Goal: Task Accomplishment & Management: Use online tool/utility

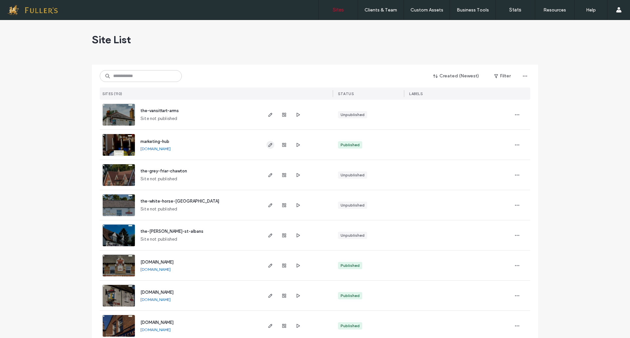
click at [271, 143] on span "button" at bounding box center [270, 145] width 8 height 8
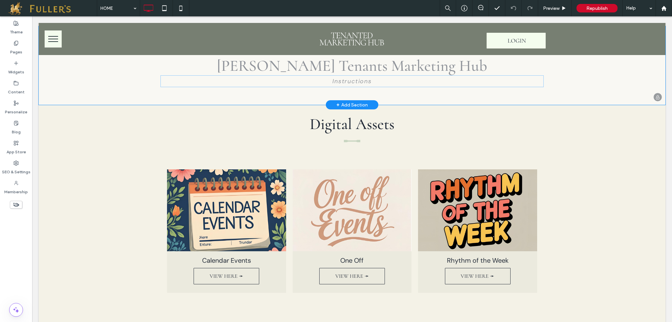
scroll to position [164, 0]
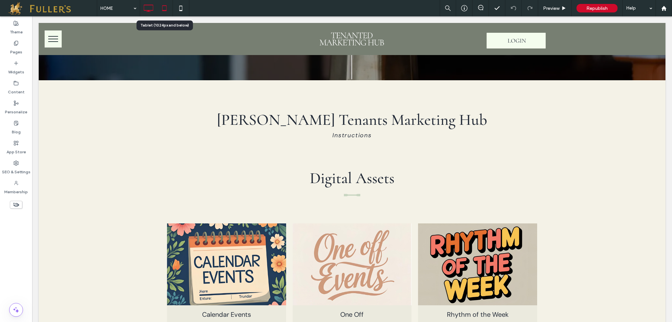
click at [164, 10] on icon at bounding box center [164, 8] width 13 height 13
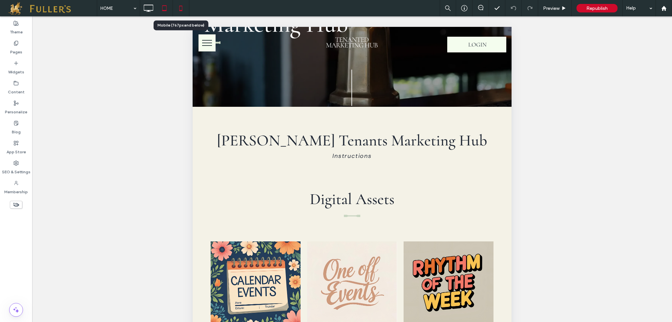
click at [180, 9] on icon at bounding box center [180, 8] width 13 height 13
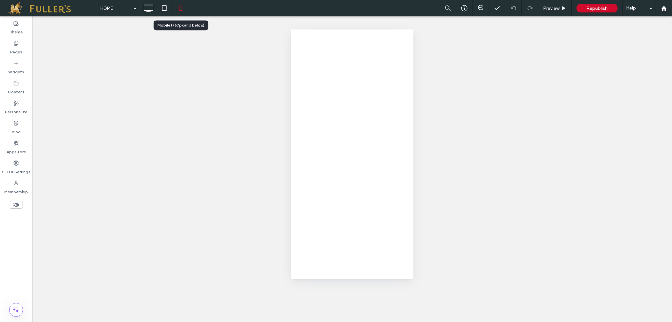
click at [180, 9] on div "HOME Preview Republish Help Site Comments Team & Clients Automate new comments …" at bounding box center [336, 161] width 672 height 322
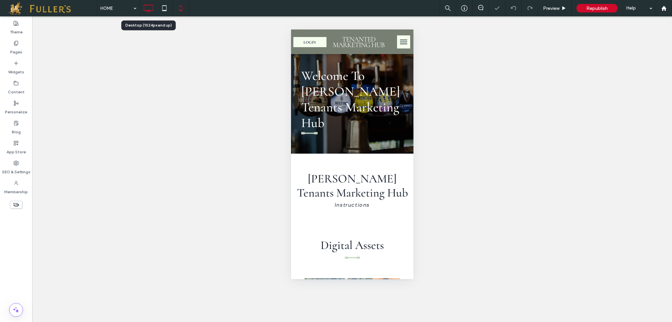
scroll to position [0, 0]
click at [148, 12] on icon at bounding box center [148, 8] width 13 height 13
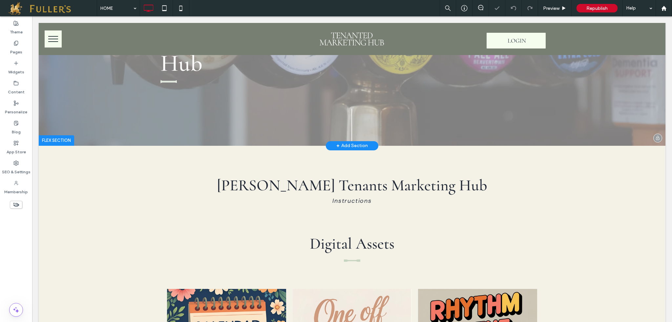
scroll to position [197, 0]
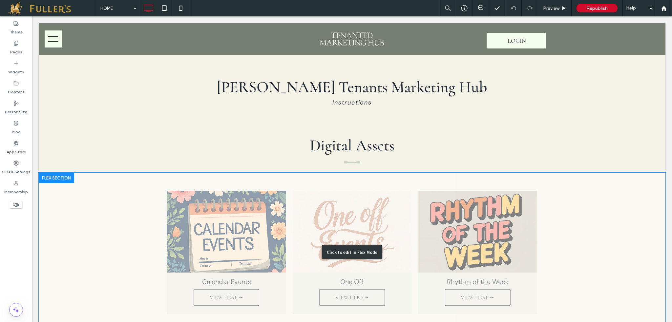
click at [214, 266] on div "Click to edit in Flex Mode" at bounding box center [352, 253] width 626 height 160
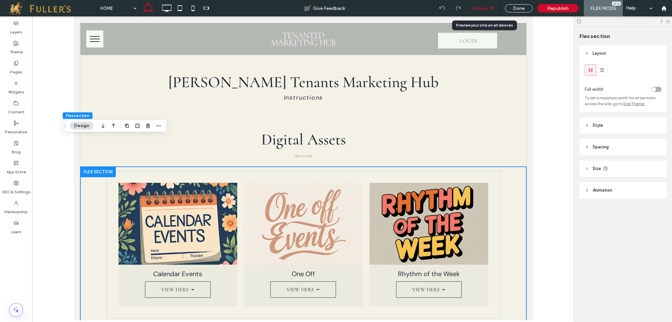
click at [478, 10] on span "Preview" at bounding box center [479, 9] width 16 height 6
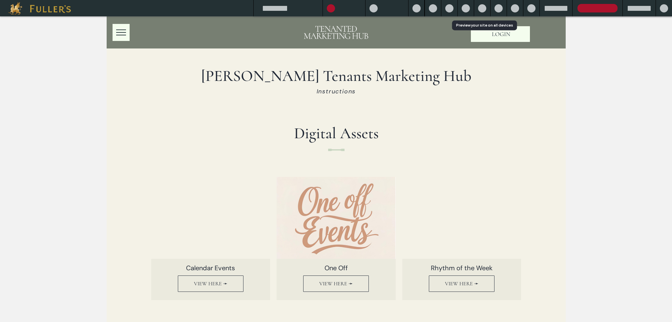
scroll to position [205, 0]
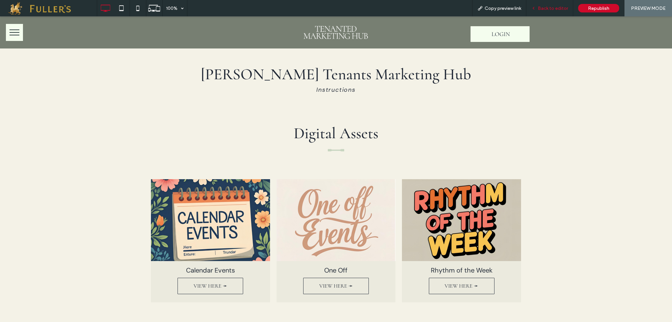
click at [550, 10] on span "Back to editor" at bounding box center [553, 9] width 30 height 6
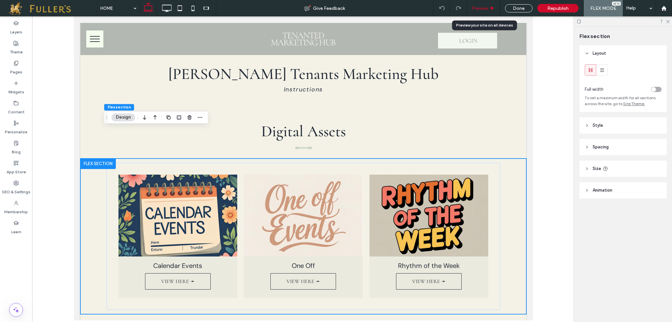
click at [473, 6] on span "Preview" at bounding box center [479, 9] width 16 height 6
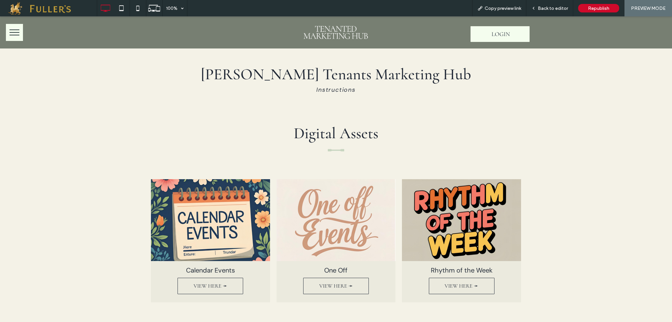
scroll to position [213, 0]
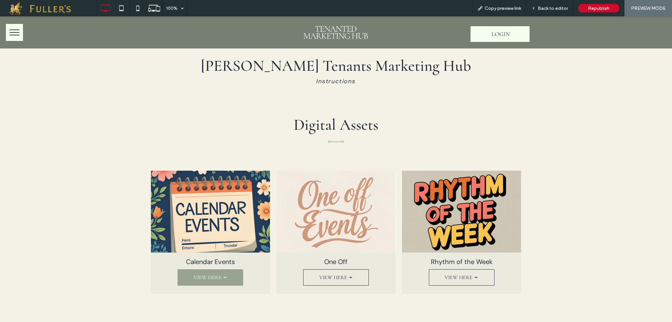
click at [218, 271] on span "VIEW HERE ➛" at bounding box center [210, 277] width 47 height 13
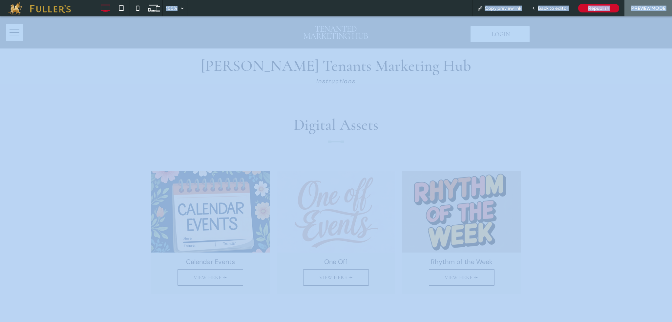
click at [218, 251] on div at bounding box center [336, 161] width 672 height 322
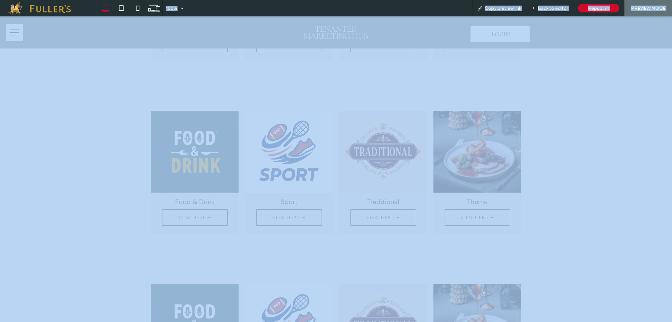
scroll to position [328, 0]
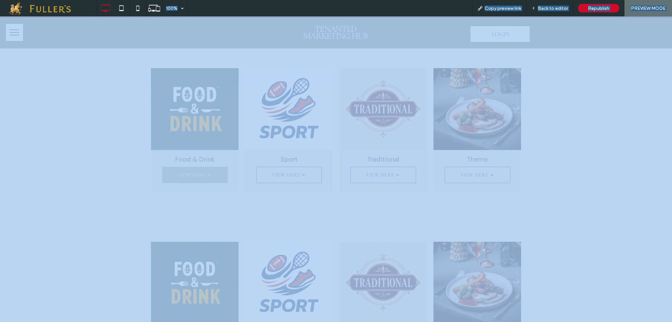
click at [196, 178] on span "VIEW HERE ➛" at bounding box center [194, 175] width 47 height 13
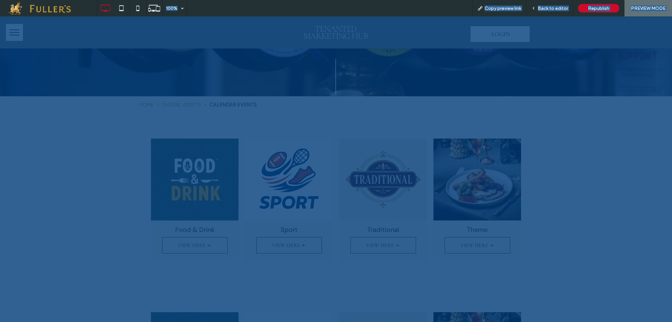
scroll to position [90, 0]
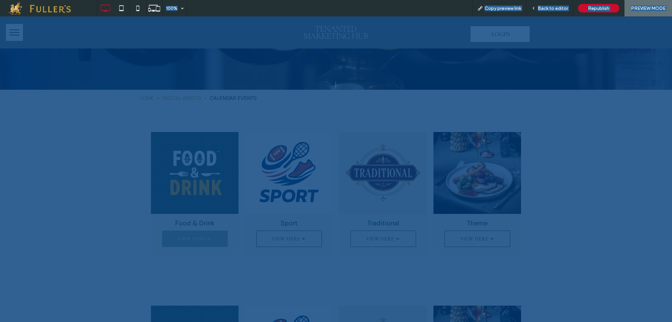
click at [189, 235] on span "VIEW HERE ➛" at bounding box center [194, 239] width 47 height 13
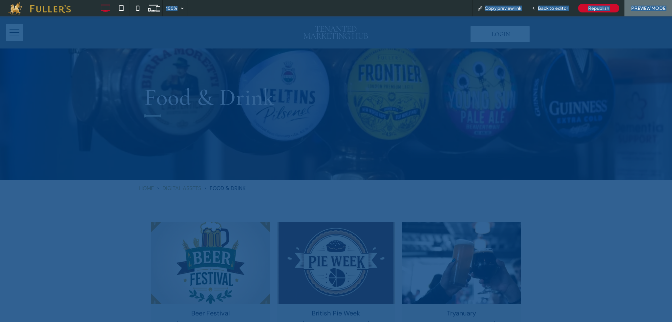
scroll to position [41, 0]
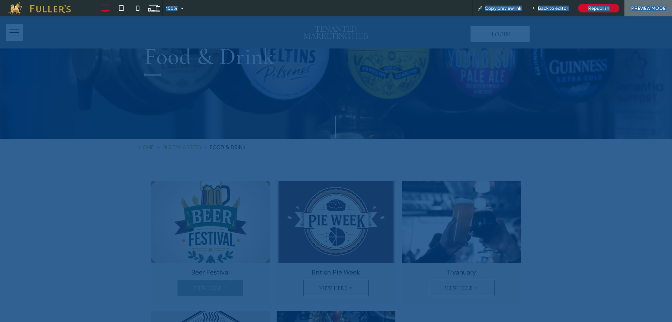
click at [206, 295] on link "VIEW HERE ➛" at bounding box center [210, 288] width 66 height 16
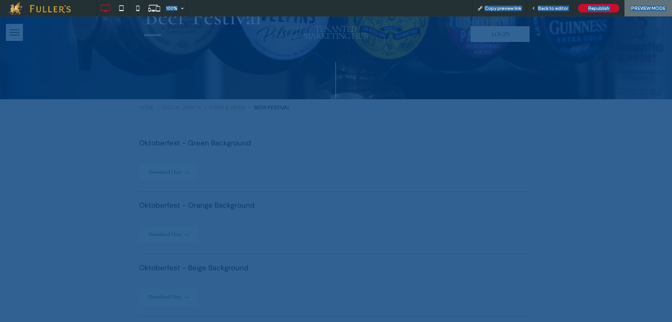
scroll to position [118, 0]
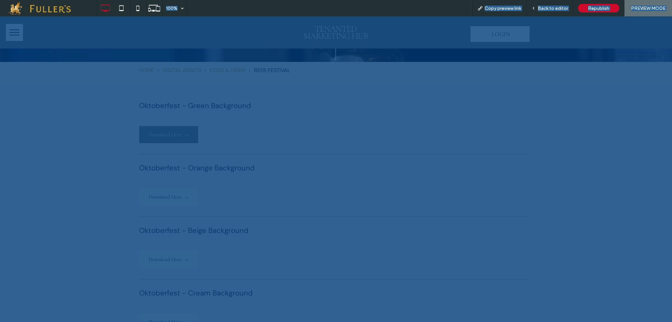
click at [172, 133] on span "Download Here" at bounding box center [169, 134] width 40 height 17
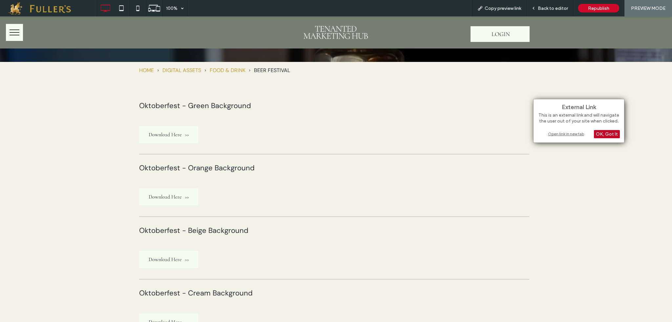
click at [605, 131] on div "OK, Got It" at bounding box center [607, 134] width 26 height 8
click at [603, 132] on div "OK, Got It" at bounding box center [607, 134] width 26 height 8
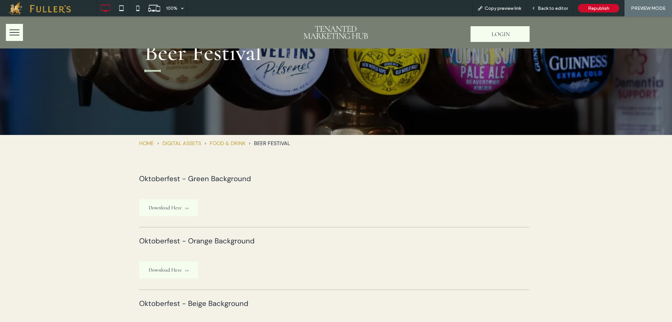
scroll to position [0, 0]
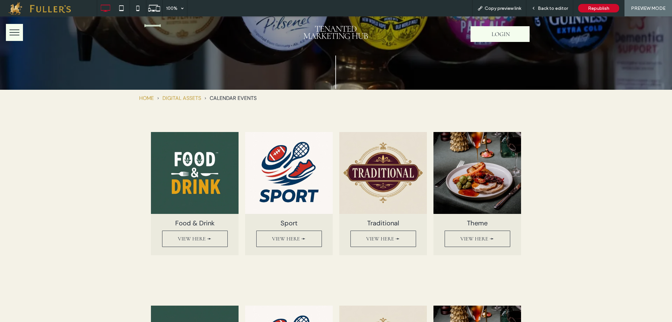
scroll to position [123, 0]
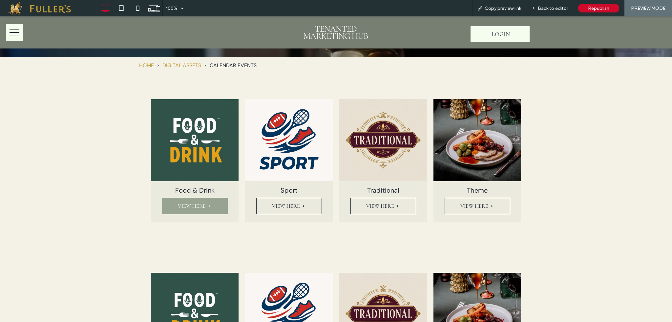
click at [213, 201] on span "VIEW HERE ➛" at bounding box center [194, 206] width 47 height 13
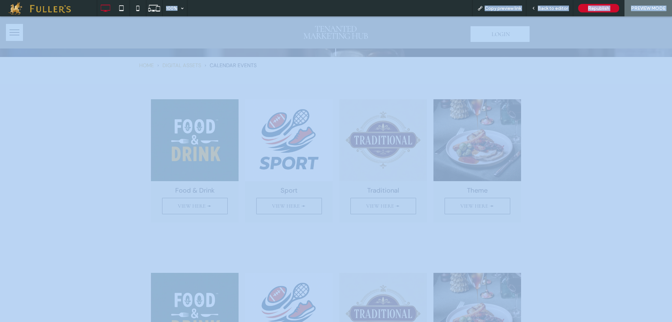
drag, startPoint x: 213, startPoint y: 185, endPoint x: 213, endPoint y: 201, distance: 16.4
click at [213, 201] on div at bounding box center [336, 161] width 672 height 322
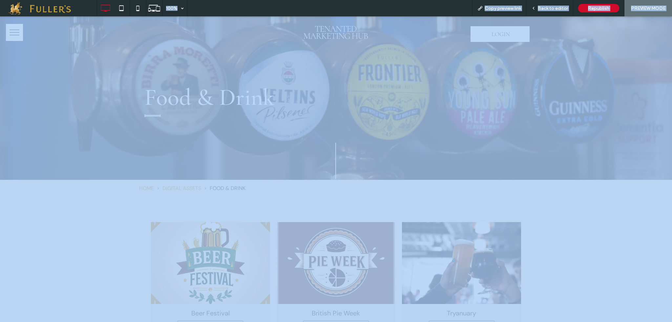
scroll to position [98, 0]
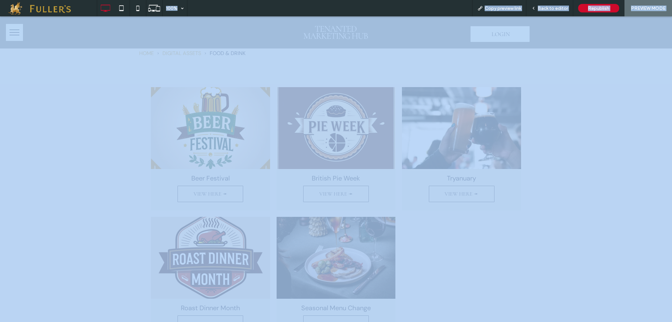
scroll to position [164, 0]
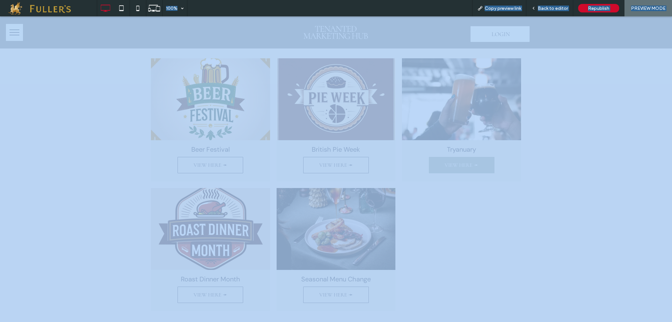
click at [459, 162] on span "VIEW HERE ➛" at bounding box center [461, 165] width 47 height 13
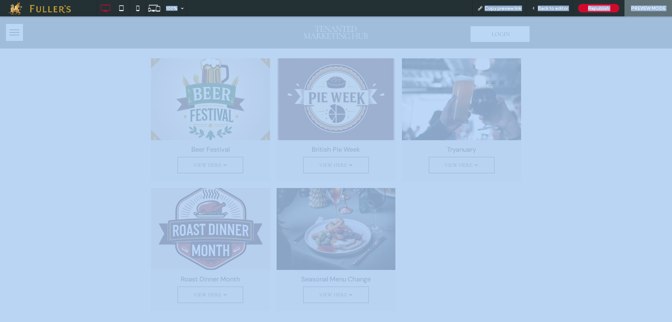
drag, startPoint x: 459, startPoint y: 146, endPoint x: 459, endPoint y: 162, distance: 16.4
click at [459, 162] on div at bounding box center [336, 161] width 672 height 322
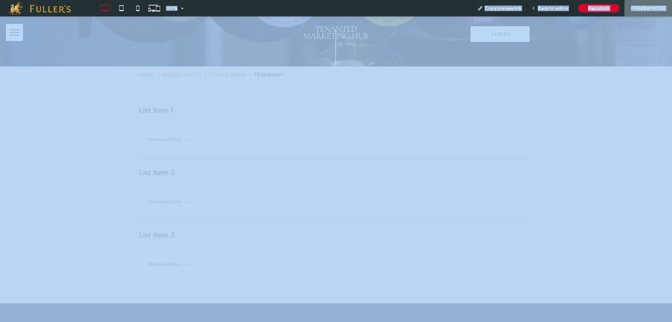
scroll to position [131, 0]
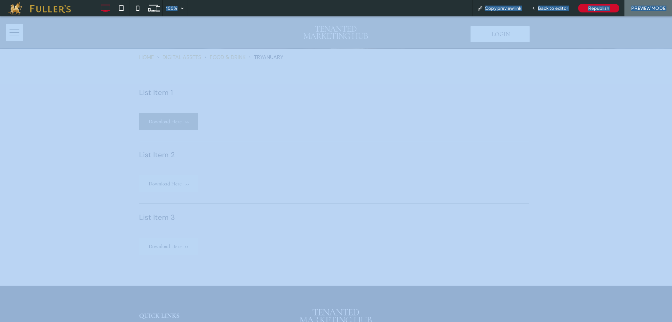
click at [162, 114] on span "Download Here" at bounding box center [169, 121] width 40 height 17
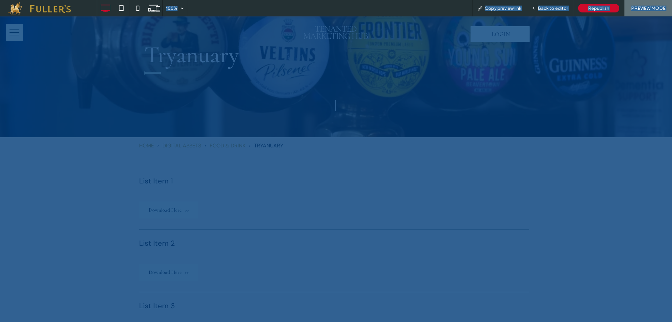
scroll to position [0, 0]
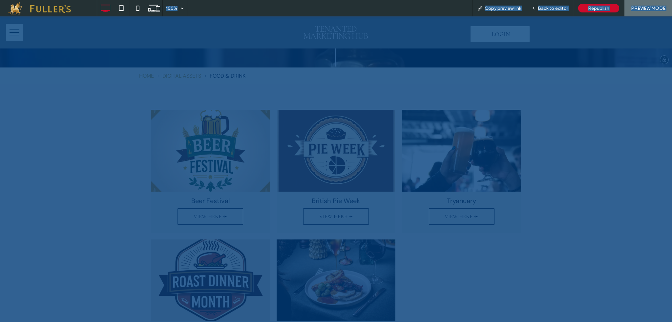
scroll to position [39, 0]
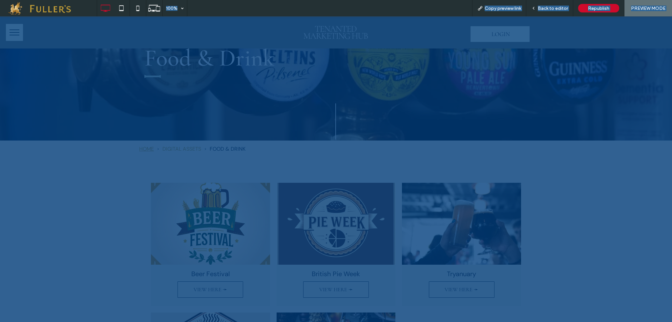
click at [146, 146] on div "HOME" at bounding box center [146, 149] width 15 height 10
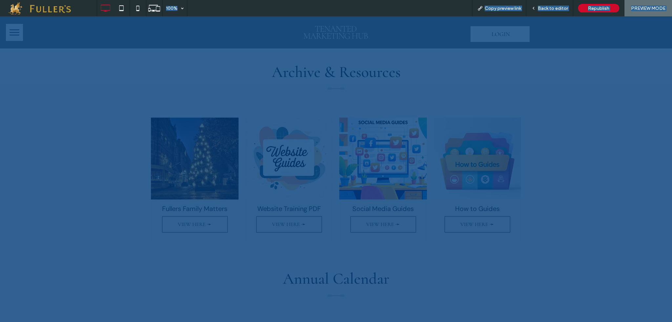
scroll to position [459, 0]
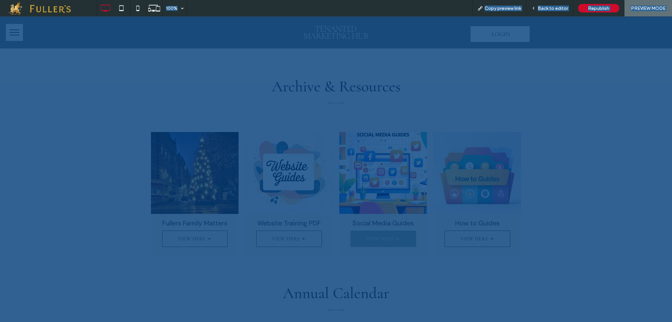
click at [377, 233] on span "VIEW HERE ➛" at bounding box center [382, 239] width 47 height 13
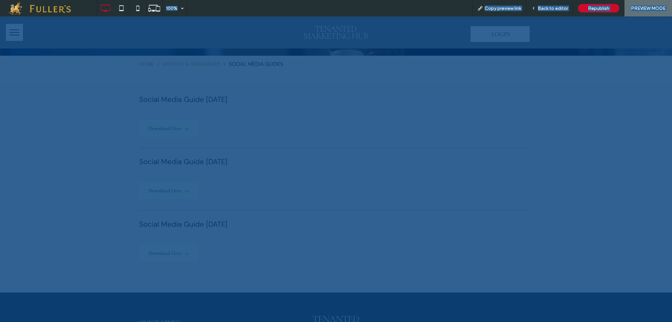
scroll to position [164, 0]
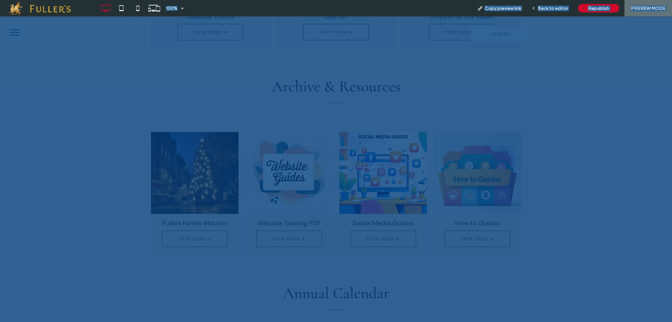
scroll to position [459, 0]
click at [472, 233] on span "VIEW HERE ➛" at bounding box center [477, 239] width 47 height 13
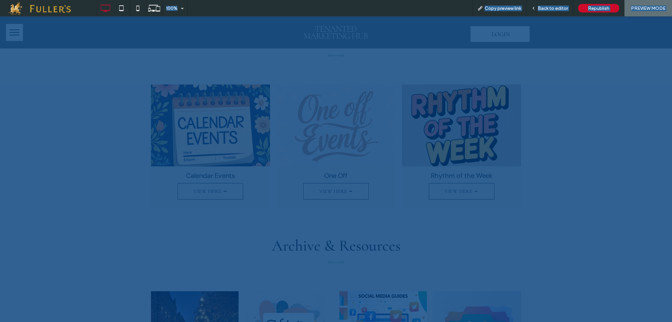
scroll to position [328, 0]
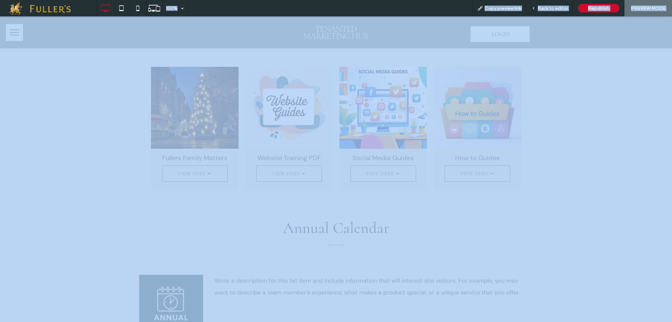
scroll to position [525, 0]
click at [478, 167] on span "VIEW HERE ➛" at bounding box center [477, 173] width 47 height 13
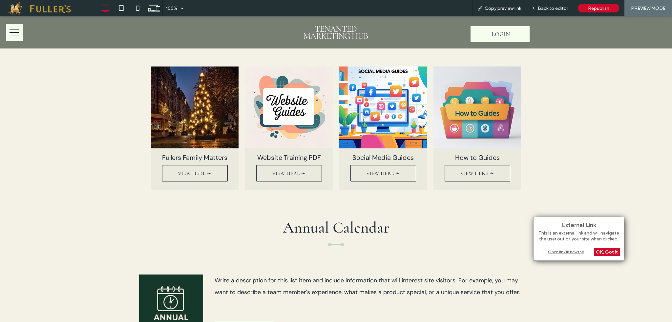
click at [572, 249] on div "Open link in new tab" at bounding box center [579, 252] width 82 height 7
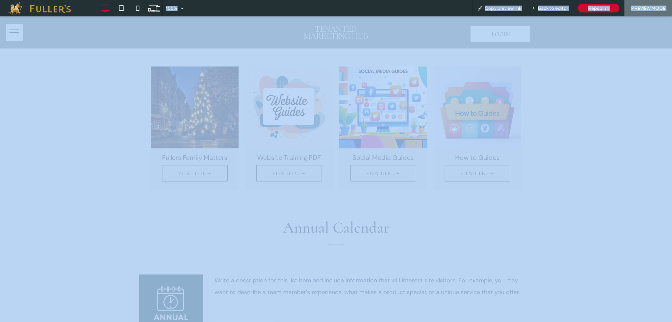
click at [212, 271] on div at bounding box center [336, 161] width 672 height 322
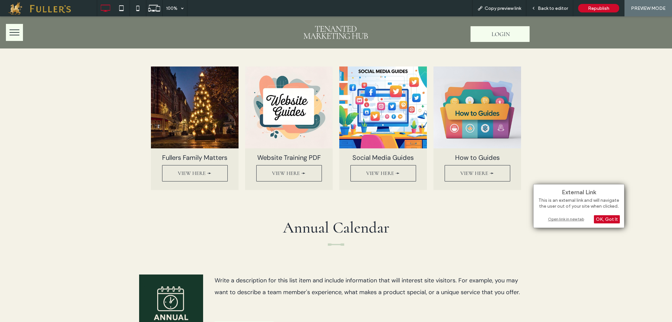
click at [564, 221] on div "Open link in new tab" at bounding box center [579, 219] width 82 height 7
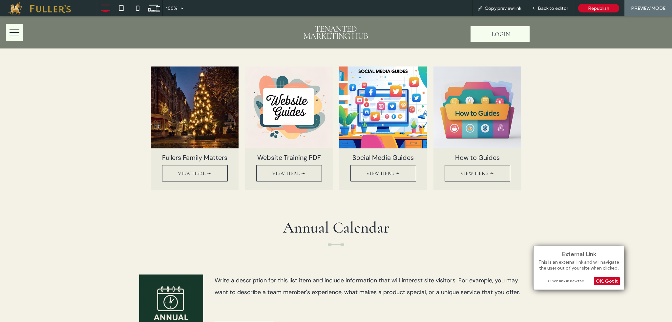
click at [555, 281] on div "Open link in new tab" at bounding box center [579, 281] width 82 height 7
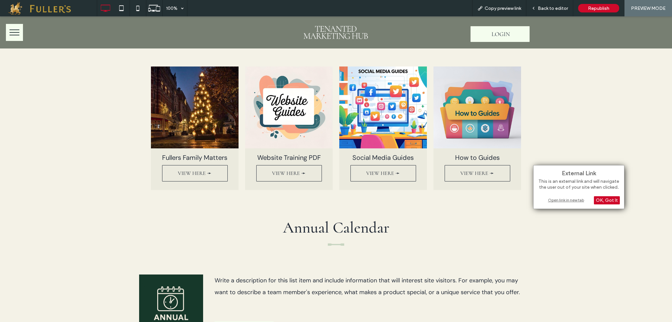
click at [571, 198] on div "Open link in new tab" at bounding box center [579, 200] width 82 height 7
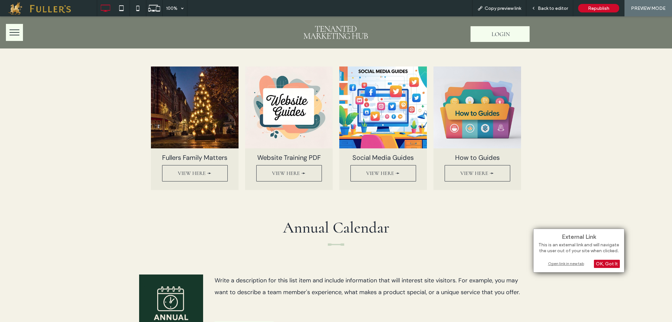
click at [566, 265] on div "Open link in new tab" at bounding box center [579, 263] width 82 height 7
